Goal: Navigation & Orientation: Find specific page/section

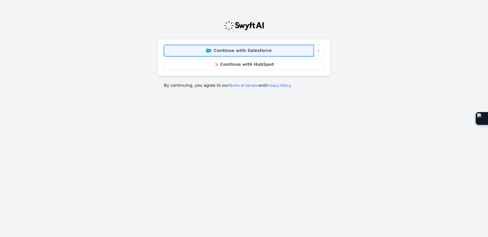
click at [231, 52] on link "Continue with Salesforce" at bounding box center [238, 50] width 149 height 11
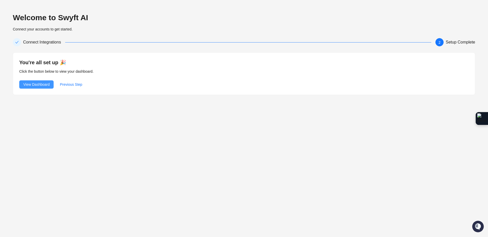
click at [47, 86] on span "View Dashboard" at bounding box center [36, 85] width 26 height 6
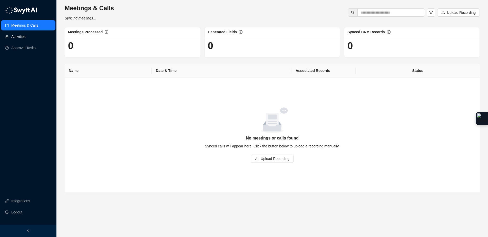
click at [20, 35] on link "Activities" at bounding box center [18, 37] width 14 height 10
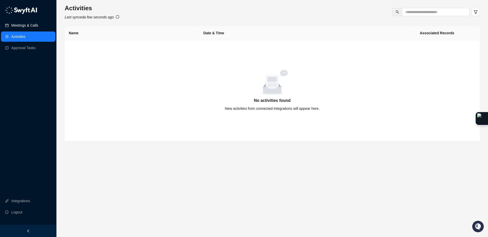
click at [22, 30] on link "Meetings & Calls" at bounding box center [24, 25] width 27 height 10
